Goal: Complete application form

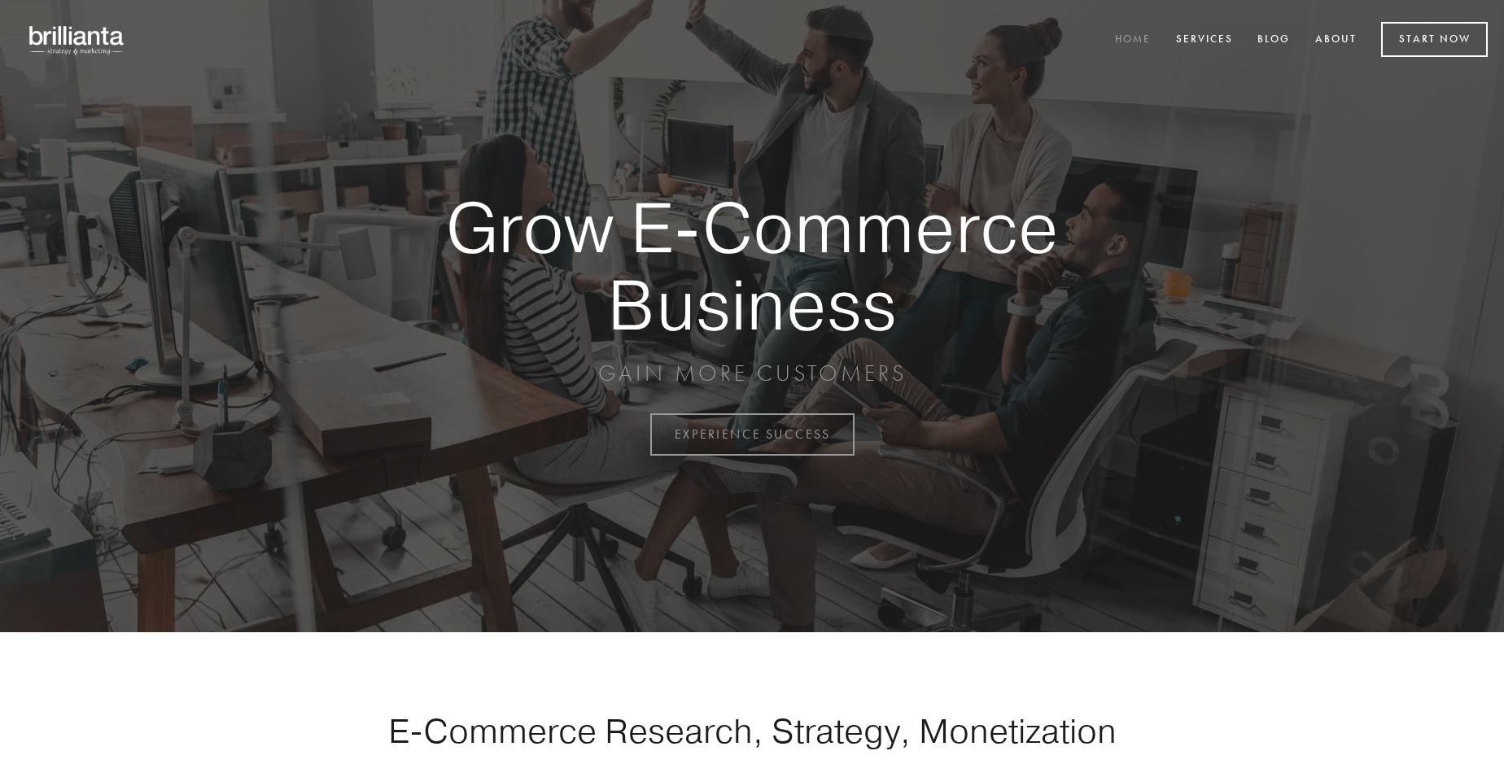
scroll to position [4266, 0]
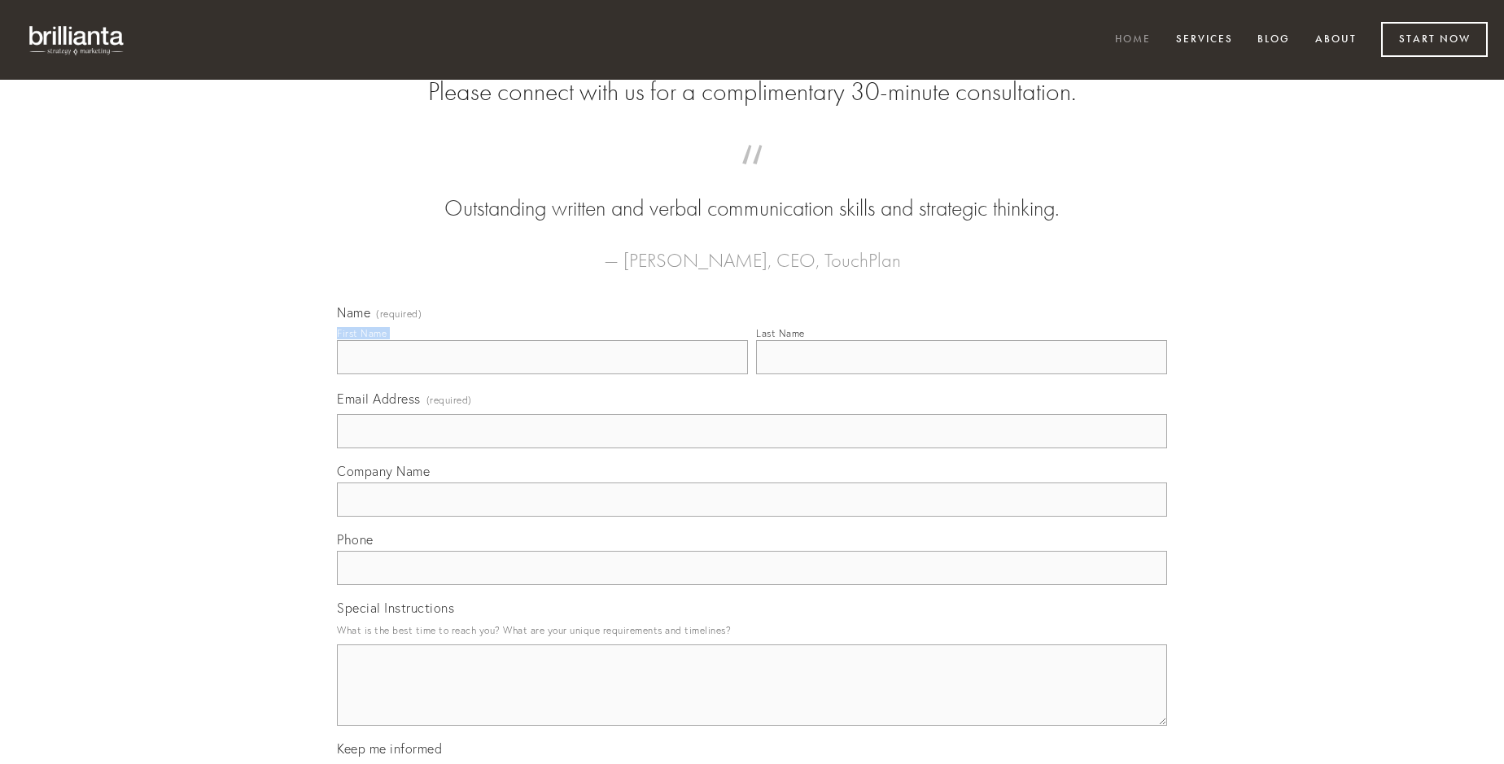
type input "[PERSON_NAME]"
click at [961, 374] on input "Last Name" at bounding box center [961, 357] width 411 height 34
type input "[PERSON_NAME]"
click at [752, 448] on input "Email Address (required)" at bounding box center [752, 431] width 830 height 34
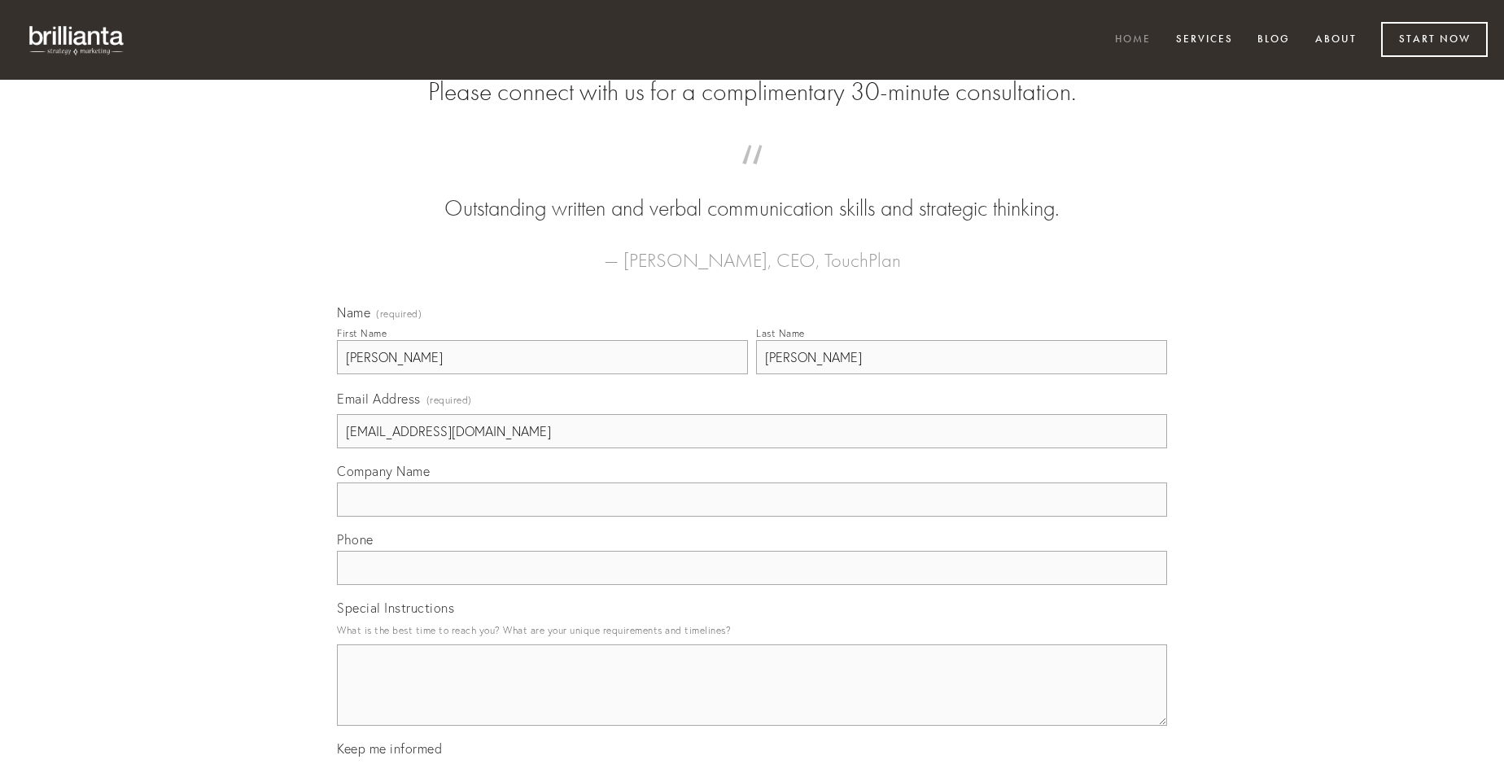
type input "[EMAIL_ADDRESS][DOMAIN_NAME]"
click at [752, 517] on input "Company Name" at bounding box center [752, 500] width 830 height 34
type input "patruus"
click at [752, 585] on input "text" at bounding box center [752, 568] width 830 height 34
click at [752, 700] on textarea "Special Instructions" at bounding box center [752, 685] width 830 height 81
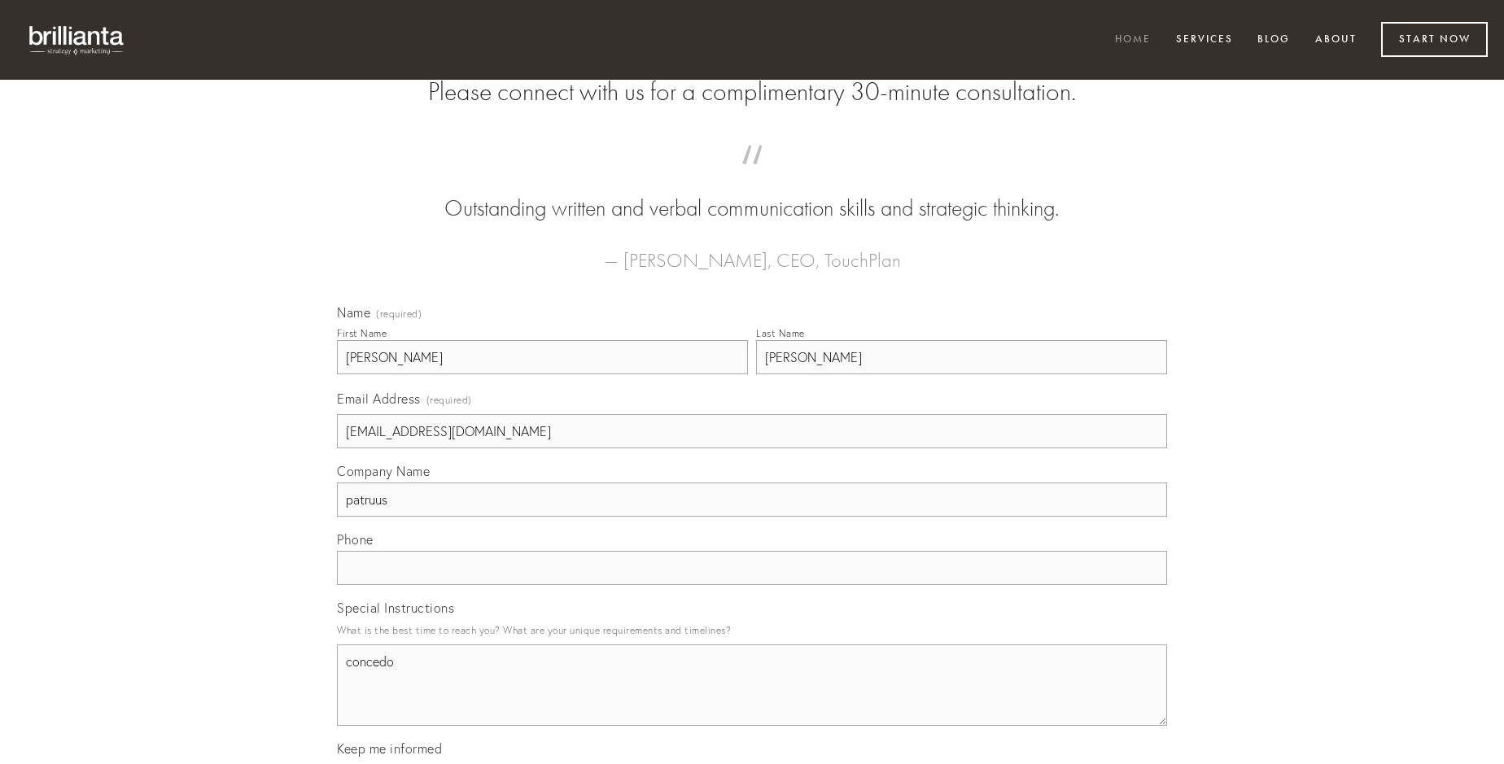
type textarea "concedo"
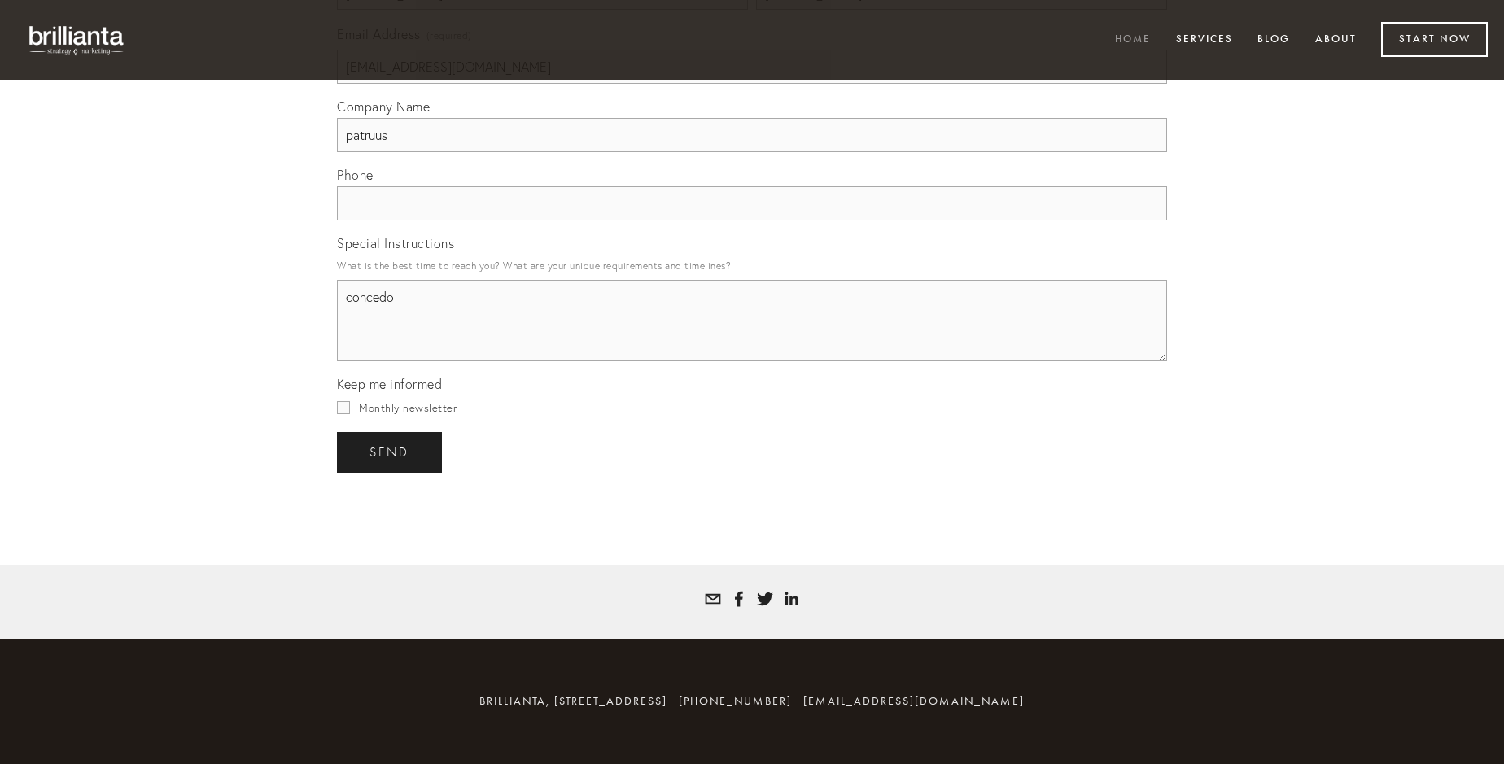
click at [391, 452] on span "send" at bounding box center [389, 452] width 40 height 15
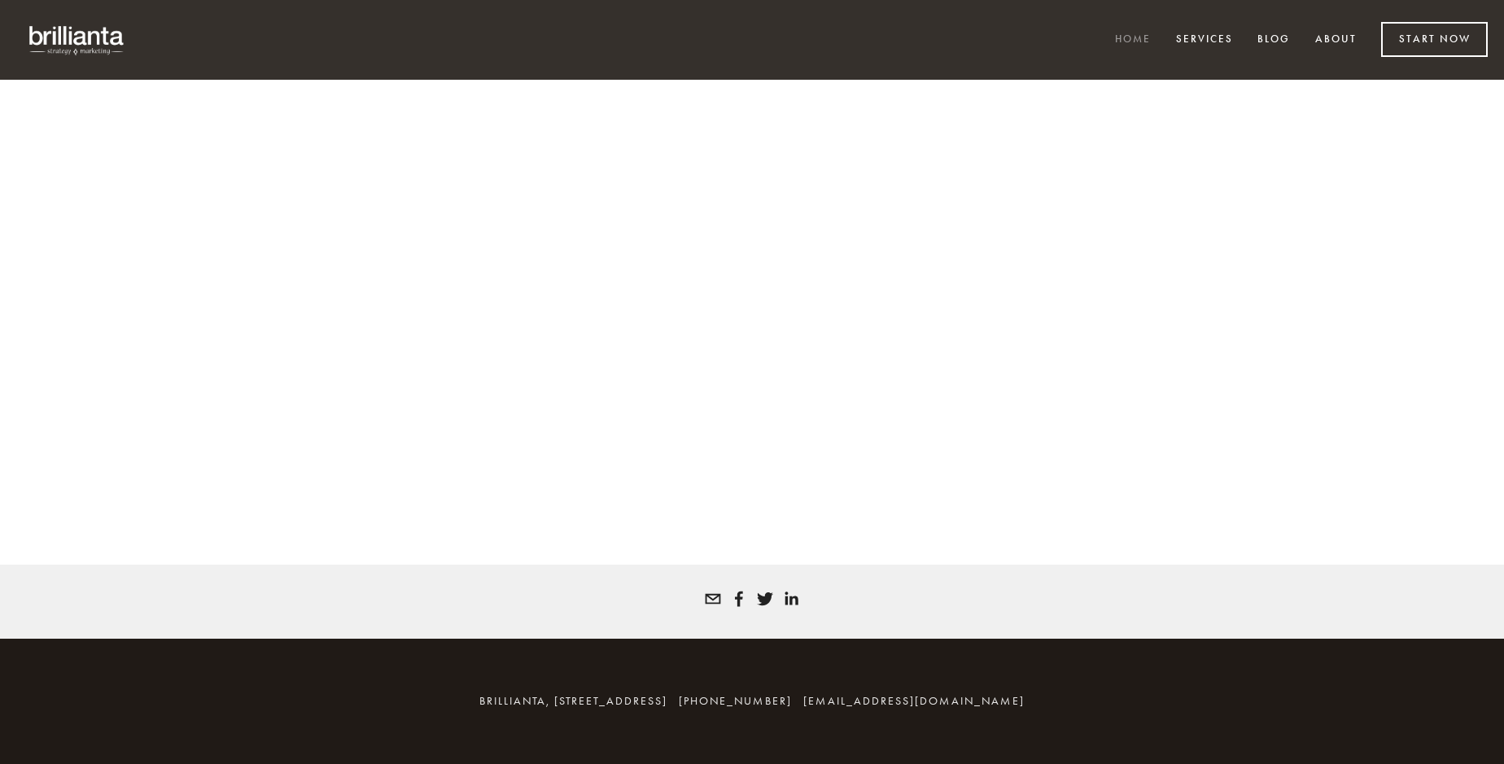
scroll to position [4244, 0]
